Goal: Task Accomplishment & Management: Manage account settings

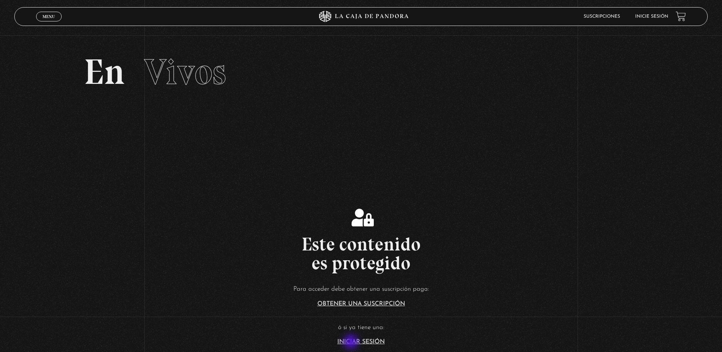
click at [351, 342] on link "Iniciar Sesión" at bounding box center [360, 342] width 47 height 6
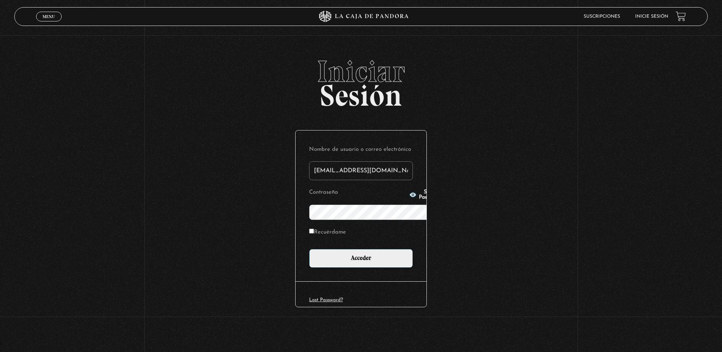
type input "[EMAIL_ADDRESS][DOMAIN_NAME]"
click at [419, 200] on span "Show Password" at bounding box center [430, 194] width 22 height 11
click at [353, 249] on input "Acceder" at bounding box center [361, 258] width 104 height 19
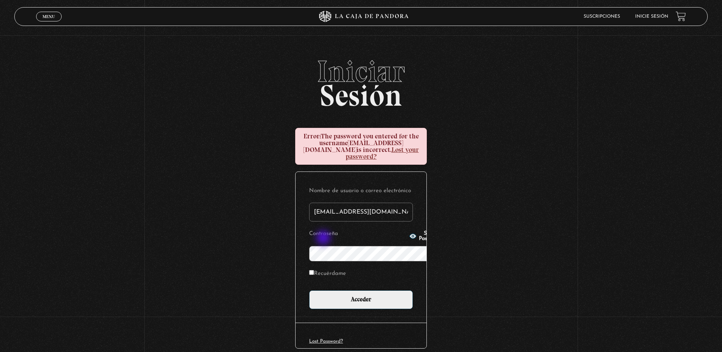
click at [419, 238] on span "Show Password" at bounding box center [430, 236] width 22 height 11
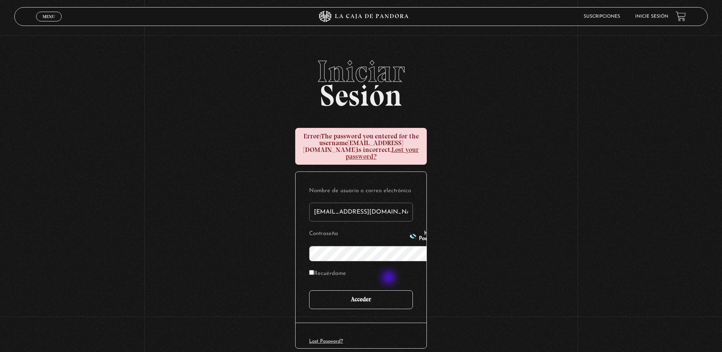
click at [389, 290] on input "Acceder" at bounding box center [361, 299] width 104 height 19
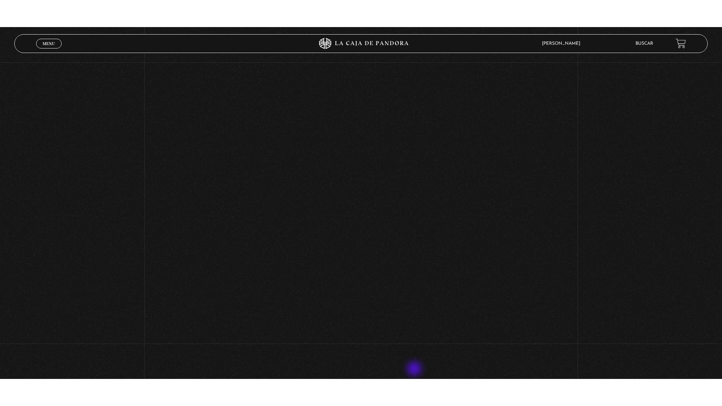
scroll to position [45, 0]
